Goal: Navigation & Orientation: Understand site structure

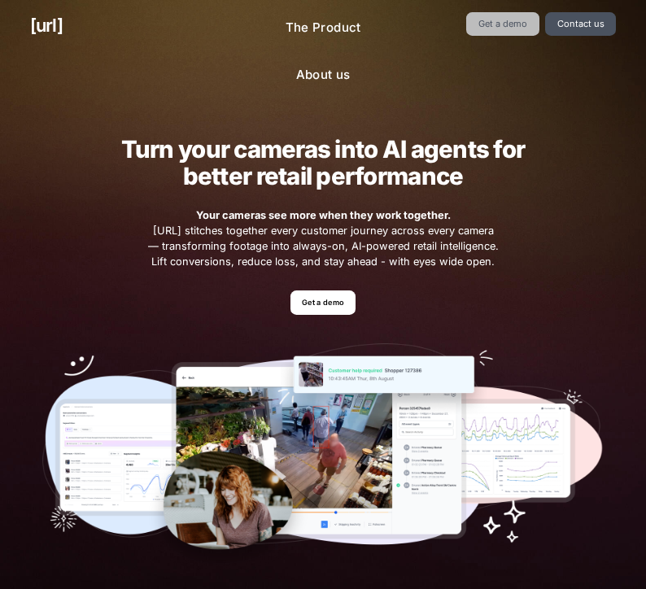
click at [495, 26] on link "Get a demo" at bounding box center [502, 24] width 72 height 24
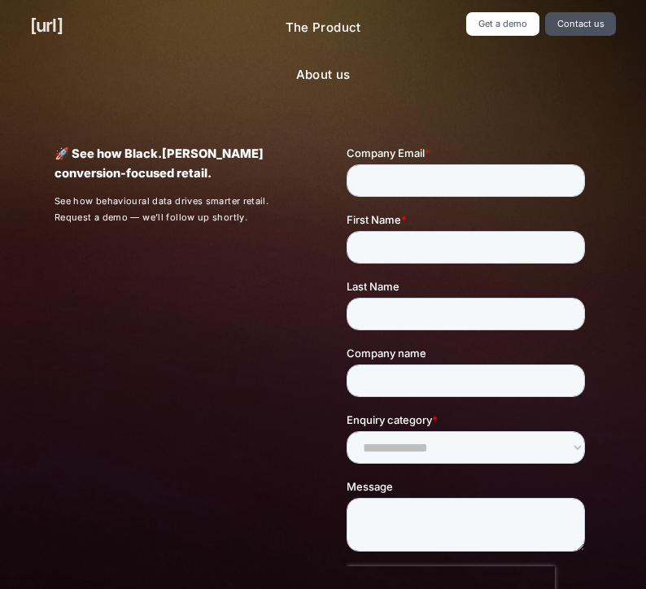
click at [39, 20] on link "[URL]" at bounding box center [46, 25] width 33 height 27
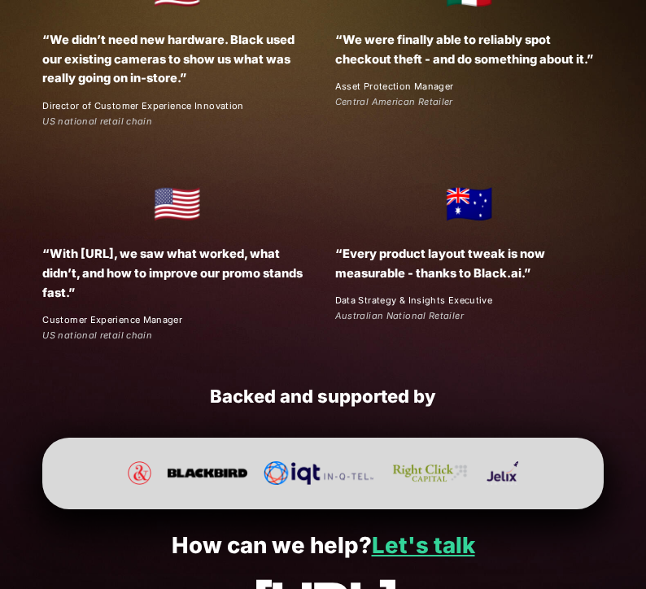
scroll to position [2521, 0]
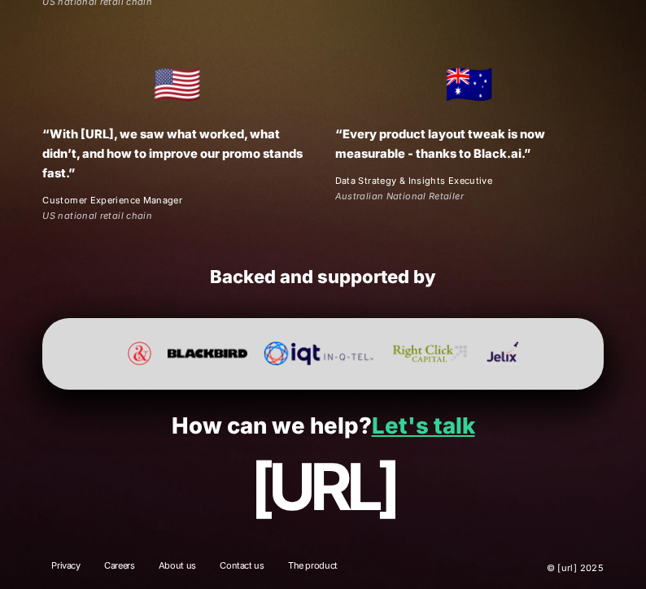
click at [391, 481] on p "[URL]" at bounding box center [323, 487] width 586 height 72
click at [429, 428] on link "Let's talk" at bounding box center [423, 426] width 103 height 28
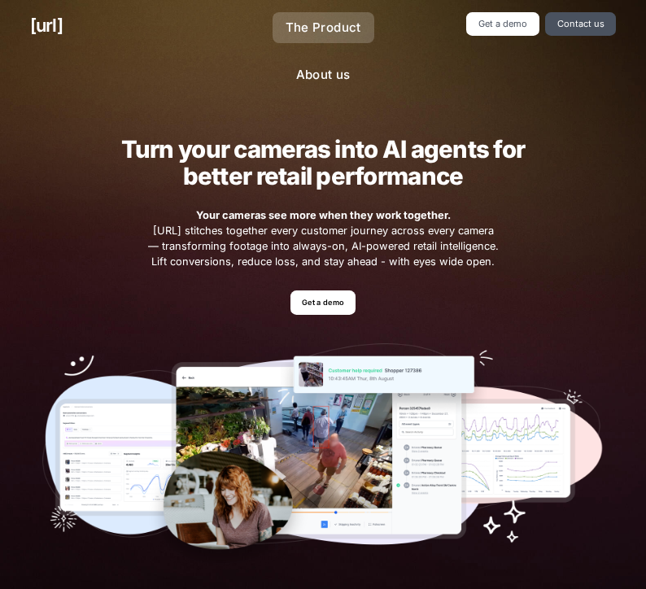
click at [369, 22] on link "The Product" at bounding box center [323, 28] width 102 height 32
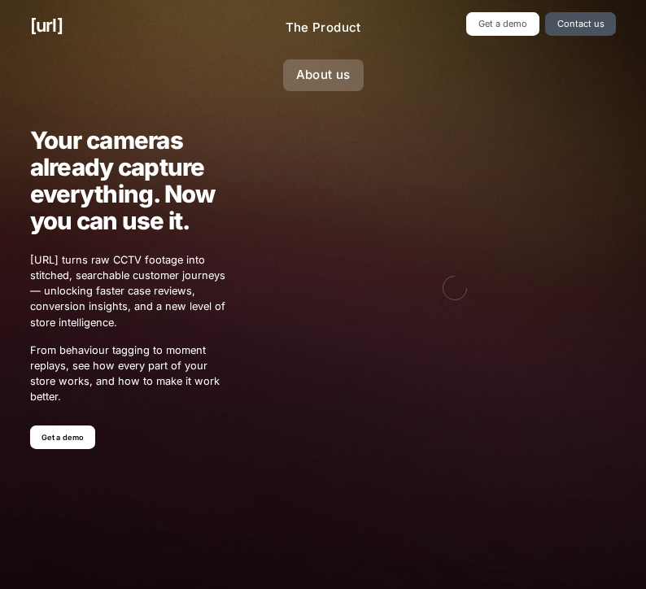
click at [315, 80] on link "About us" at bounding box center [323, 75] width 81 height 32
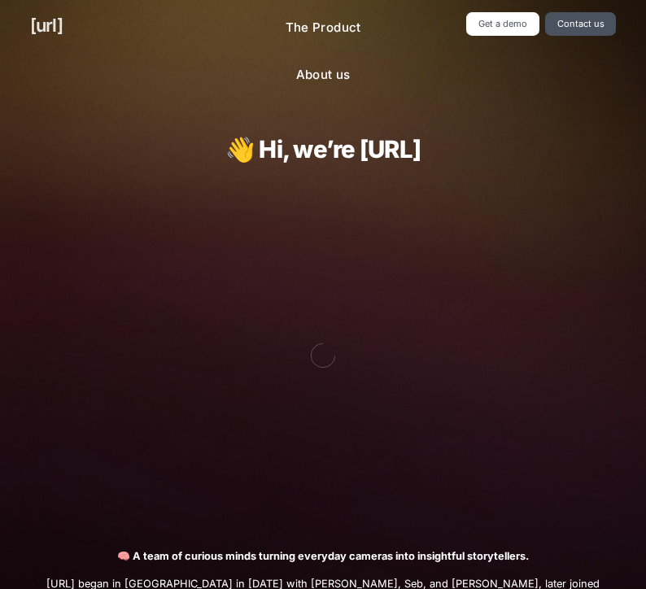
click at [36, 25] on link "[URL]" at bounding box center [46, 25] width 33 height 27
